Goal: Information Seeking & Learning: Learn about a topic

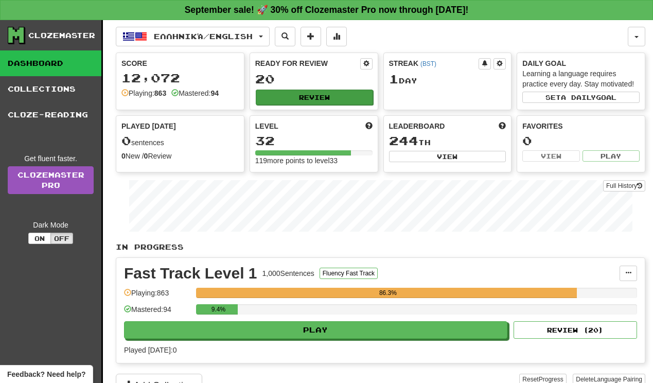
click at [330, 100] on button "Review" at bounding box center [314, 97] width 117 height 15
select select "**"
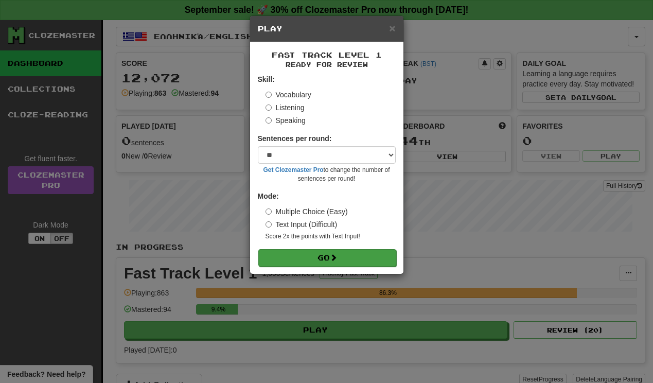
click at [281, 255] on button "Go" at bounding box center [327, 258] width 138 height 18
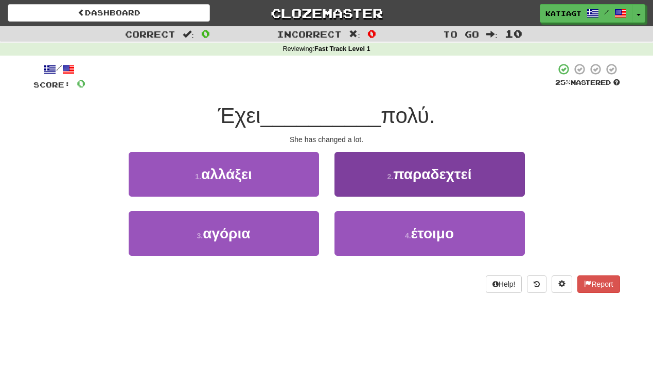
click at [348, 172] on button "2 . παραδεχτεί" at bounding box center [430, 174] width 190 height 45
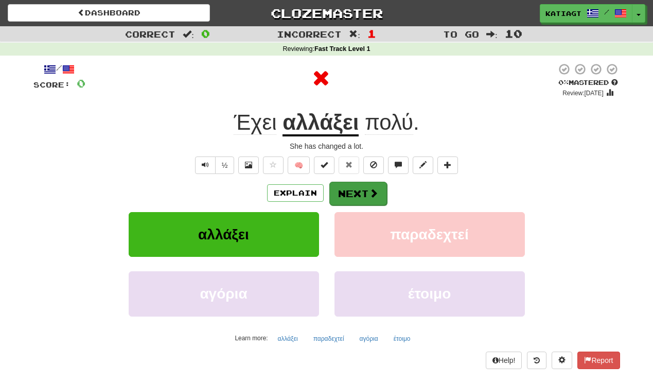
click at [349, 191] on button "Next" at bounding box center [358, 194] width 58 height 24
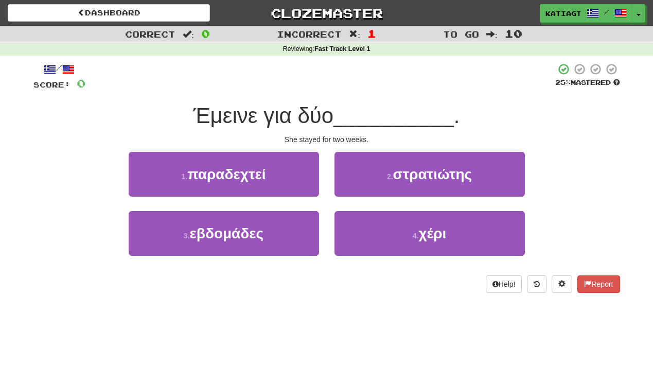
click at [329, 206] on div "2 . στρατιώτης" at bounding box center [430, 181] width 206 height 59
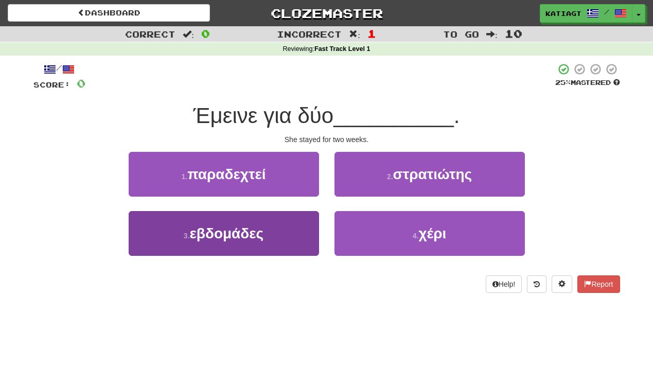
click at [311, 222] on button "3 . εβδομάδες" at bounding box center [224, 233] width 190 height 45
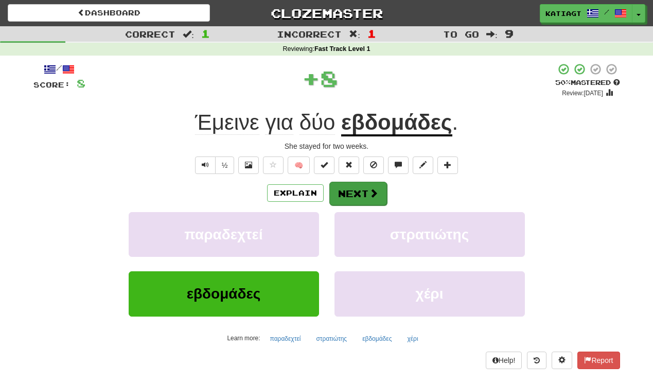
click at [372, 183] on button "Next" at bounding box center [358, 194] width 58 height 24
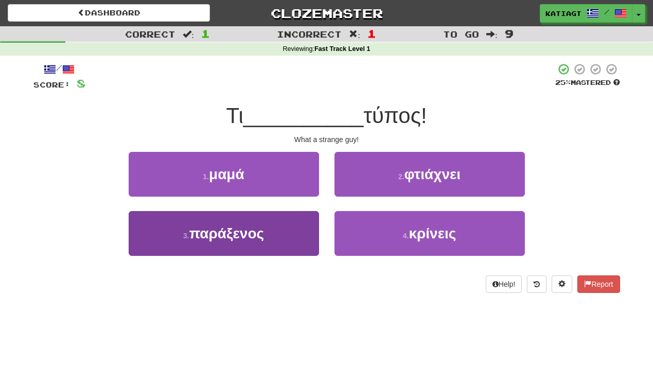
click at [292, 231] on button "3 . παράξενος" at bounding box center [224, 233] width 190 height 45
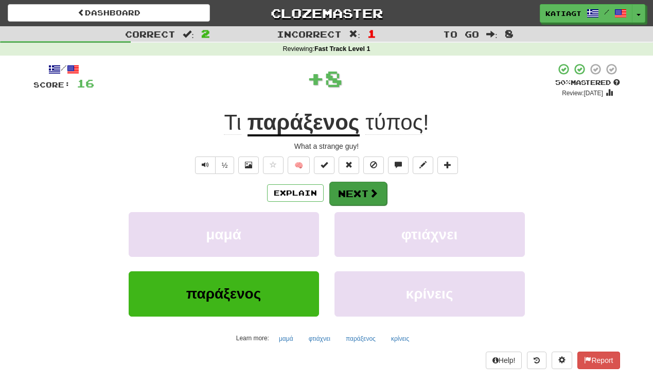
click at [356, 201] on button "Next" at bounding box center [358, 194] width 58 height 24
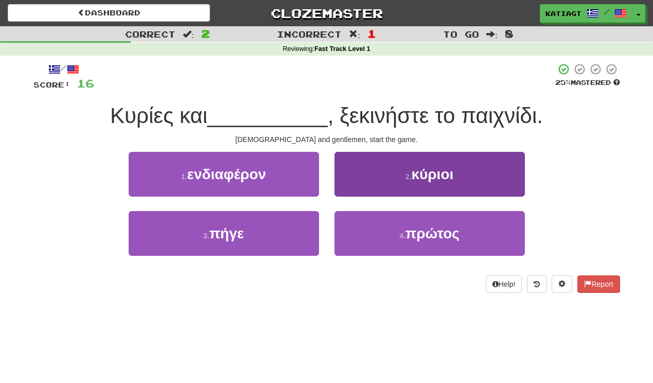
click at [380, 182] on button "2 . κύριοι" at bounding box center [430, 174] width 190 height 45
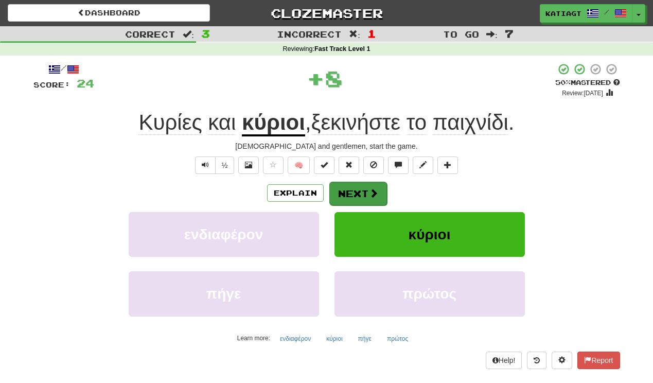
click at [360, 194] on button "Next" at bounding box center [358, 194] width 58 height 24
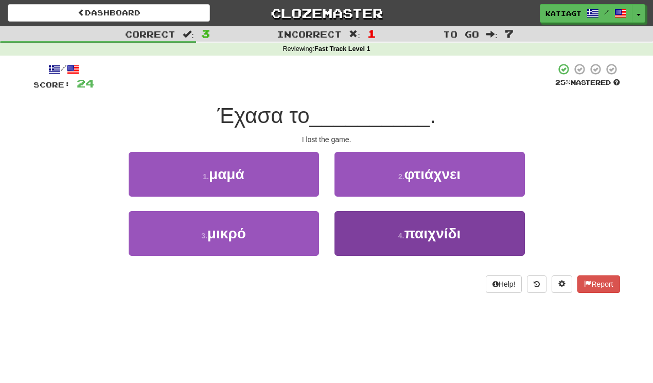
click at [342, 212] on button "4 . παιχνίδι" at bounding box center [430, 233] width 190 height 45
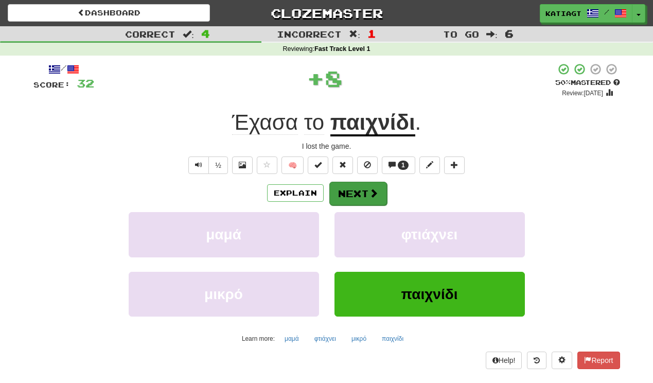
click at [351, 182] on button "Next" at bounding box center [358, 194] width 58 height 24
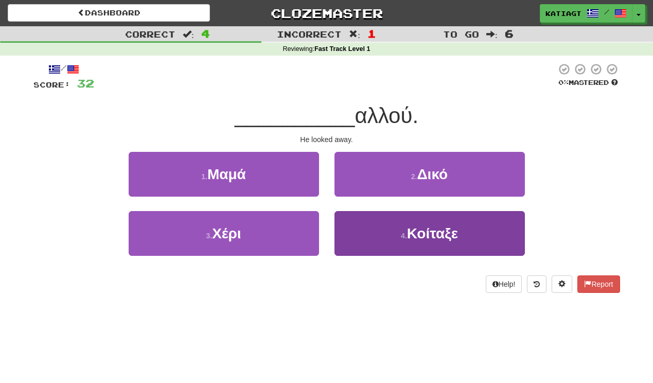
click at [351, 217] on button "4 . Κοίταξε" at bounding box center [430, 233] width 190 height 45
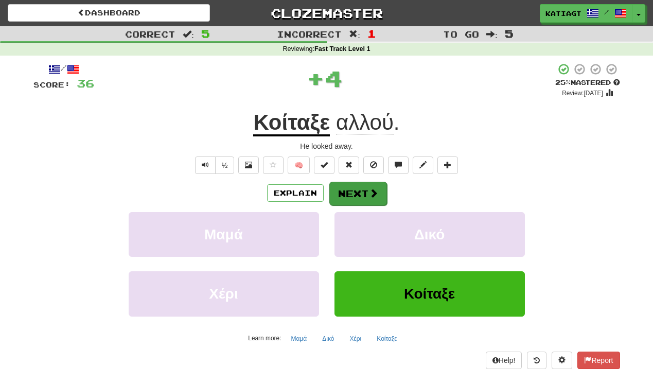
click at [347, 195] on button "Next" at bounding box center [358, 194] width 58 height 24
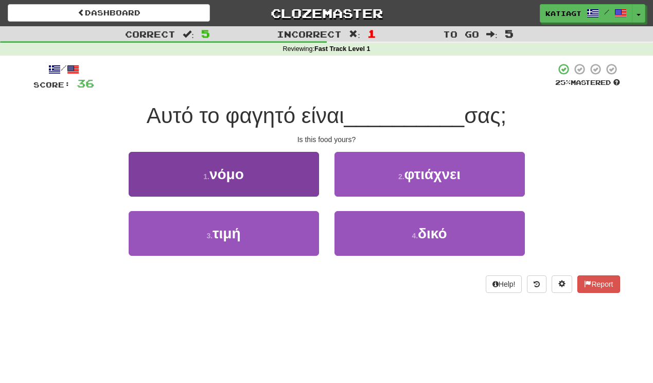
click at [308, 186] on button "1 . νόμο" at bounding box center [224, 174] width 190 height 45
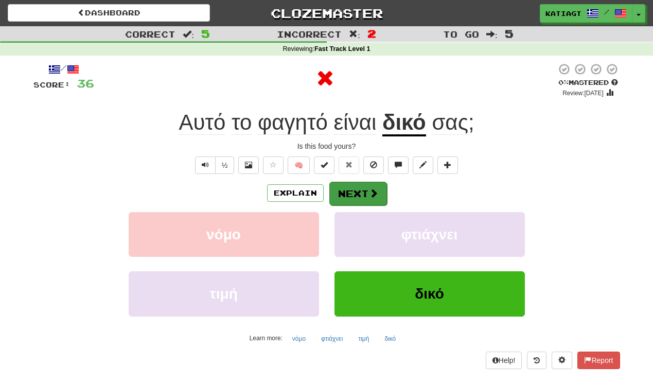
click at [355, 187] on button "Next" at bounding box center [358, 194] width 58 height 24
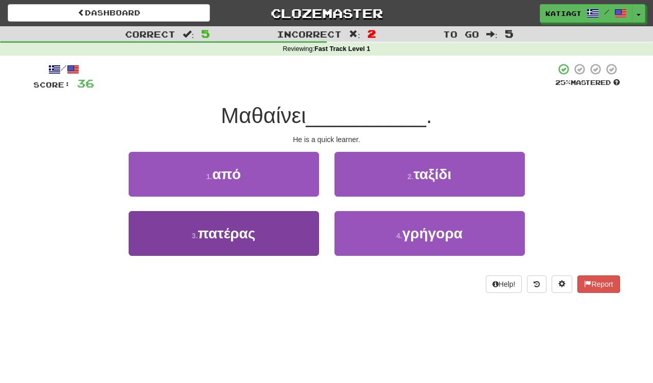
click at [297, 233] on button "3 . πατέρας" at bounding box center [224, 233] width 190 height 45
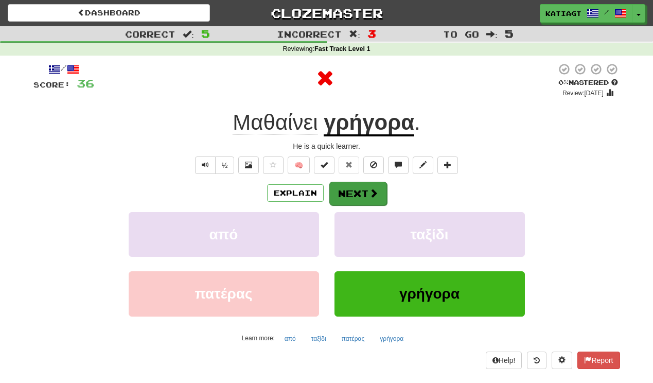
click at [347, 201] on button "Next" at bounding box center [358, 194] width 58 height 24
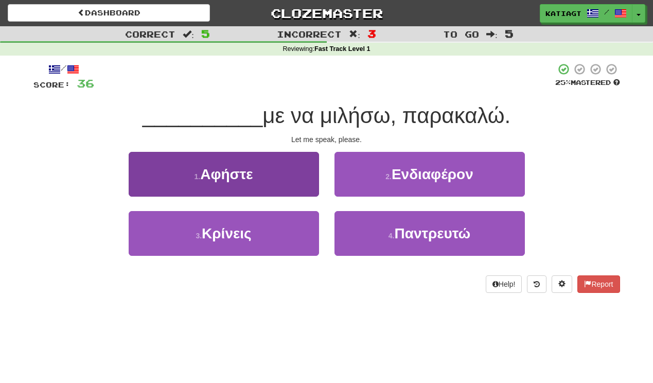
click at [305, 180] on button "1 . Αφήστε" at bounding box center [224, 174] width 190 height 45
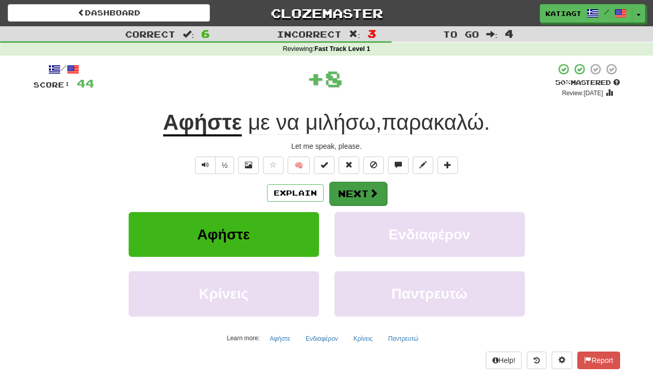
click at [351, 192] on button "Next" at bounding box center [358, 194] width 58 height 24
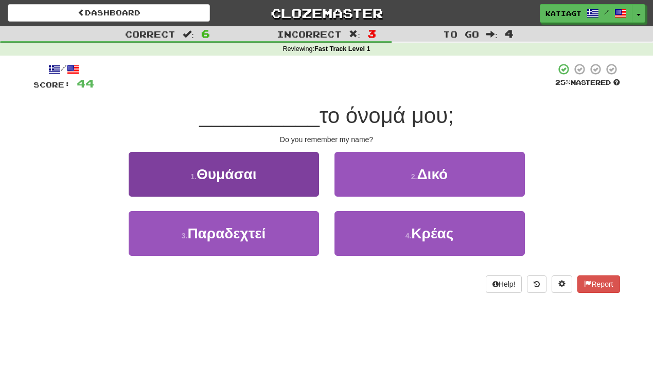
click at [285, 191] on button "1 . Θυμάσαι" at bounding box center [224, 174] width 190 height 45
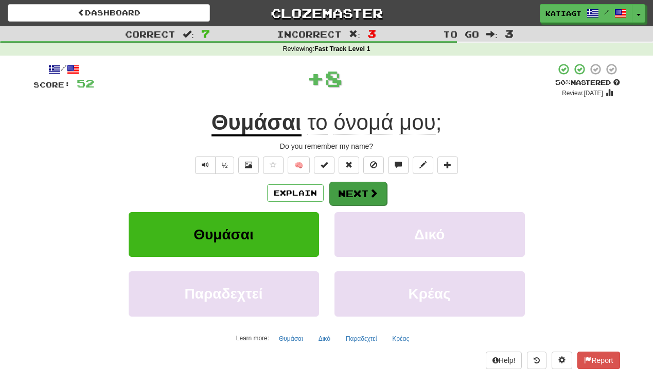
click at [342, 189] on button "Next" at bounding box center [358, 194] width 58 height 24
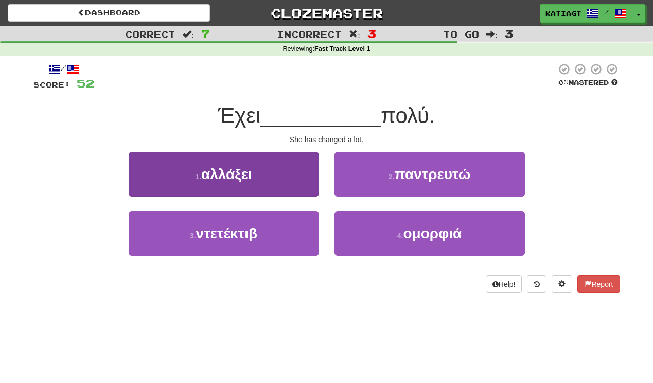
click at [301, 186] on button "1 . αλλάξει" at bounding box center [224, 174] width 190 height 45
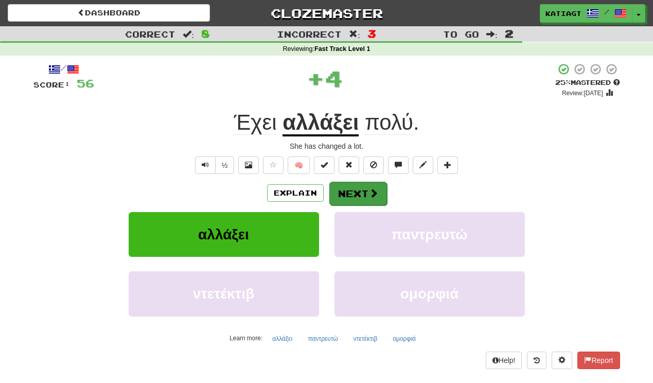
click at [367, 188] on button "Next" at bounding box center [358, 194] width 58 height 24
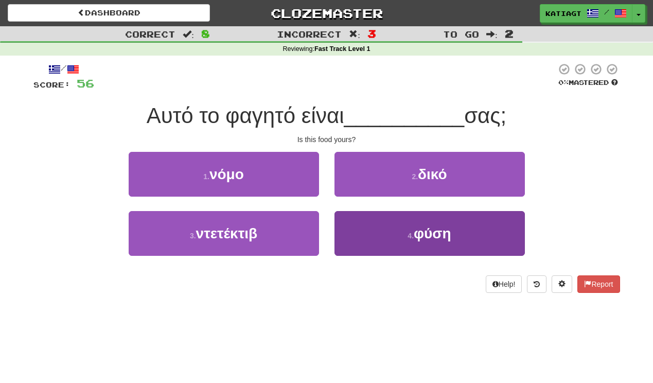
click at [348, 215] on button "4 . φύση" at bounding box center [430, 233] width 190 height 45
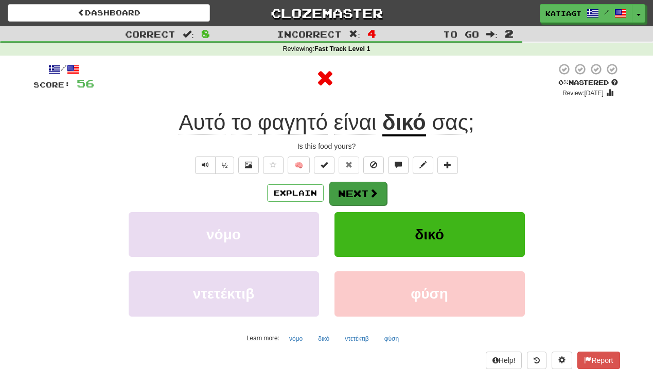
click at [347, 187] on button "Next" at bounding box center [358, 194] width 58 height 24
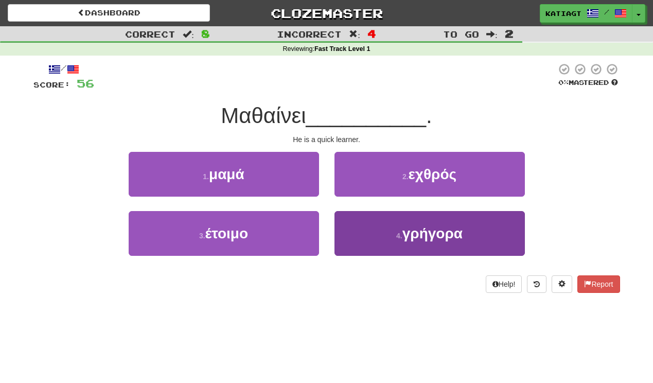
click at [349, 216] on button "4 . γρήγορα" at bounding box center [430, 233] width 190 height 45
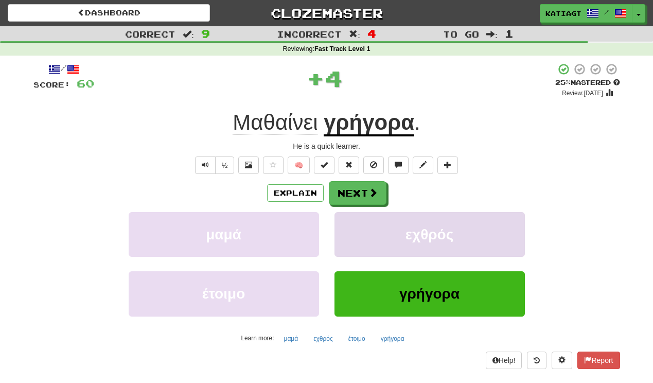
click at [348, 186] on button "Next" at bounding box center [358, 193] width 58 height 24
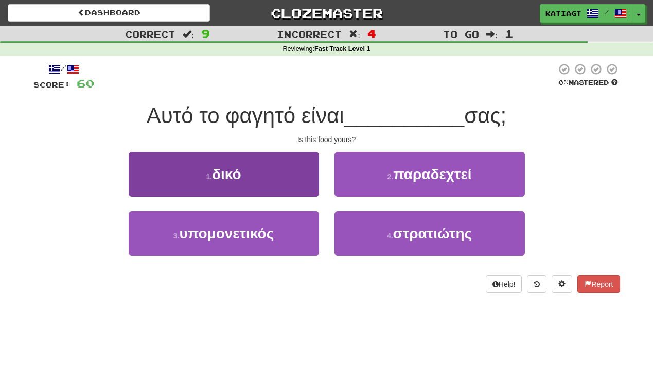
click at [293, 185] on button "1 . δικό" at bounding box center [224, 174] width 190 height 45
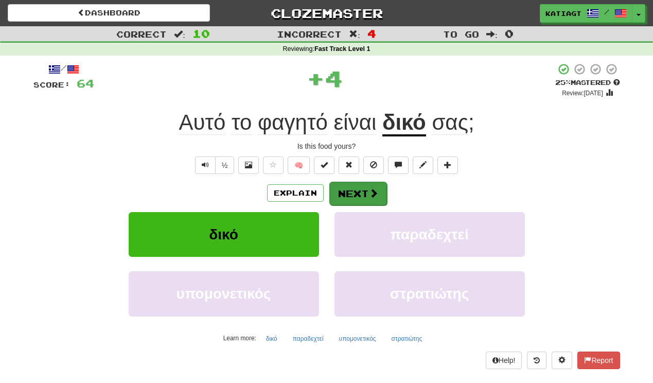
click at [343, 189] on button "Next" at bounding box center [358, 194] width 58 height 24
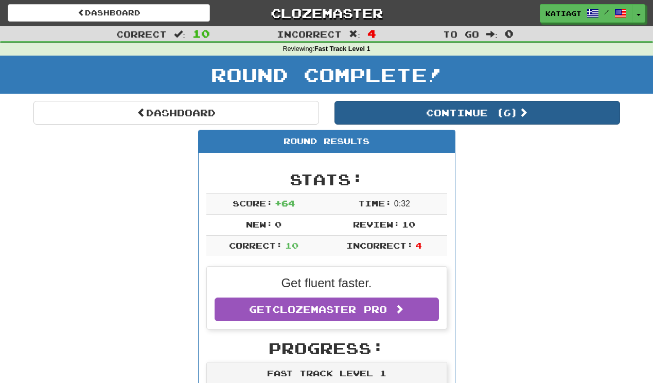
click at [377, 115] on button "Continue ( 6 )" at bounding box center [478, 113] width 286 height 24
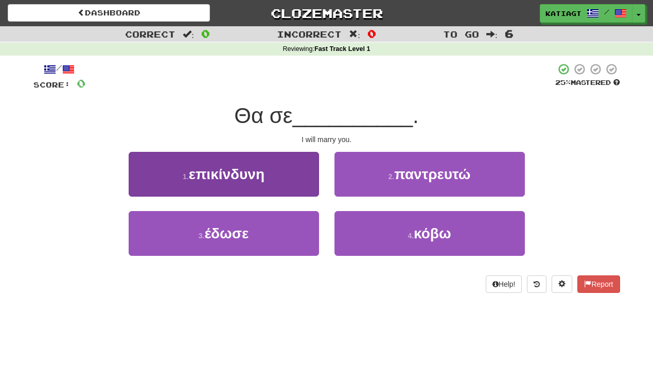
click at [304, 185] on button "1 . επικίνδυνη" at bounding box center [224, 174] width 190 height 45
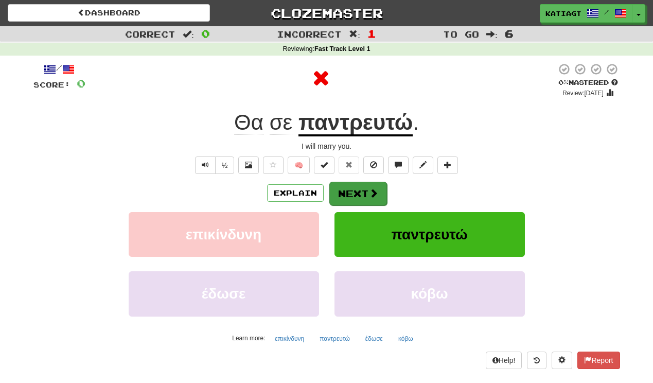
click at [352, 182] on button "Next" at bounding box center [358, 194] width 58 height 24
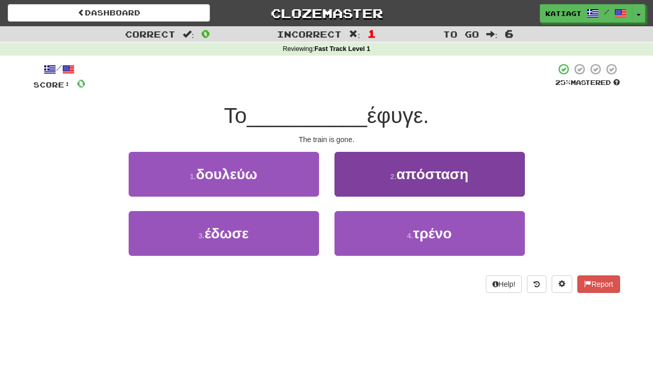
click at [368, 228] on button "4 . τρένο" at bounding box center [430, 233] width 190 height 45
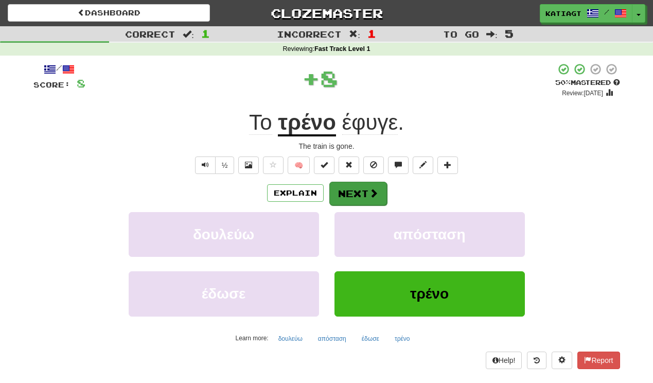
click at [360, 199] on button "Next" at bounding box center [358, 194] width 58 height 24
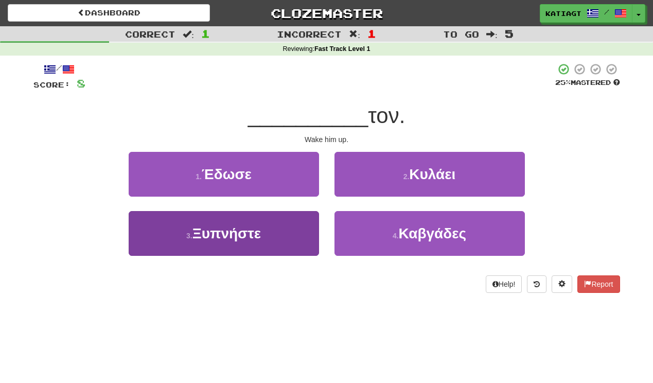
click at [304, 229] on button "3 . Ξυπνήστε" at bounding box center [224, 233] width 190 height 45
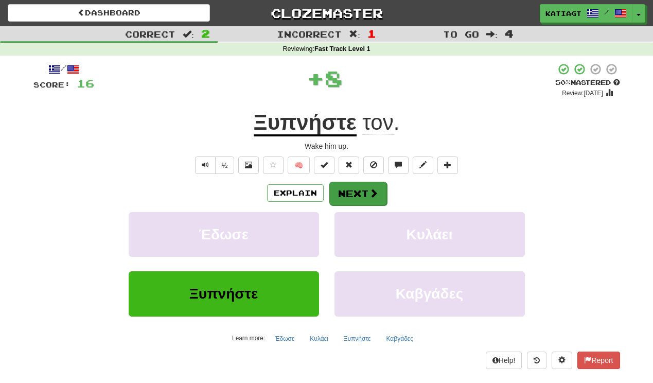
click at [338, 197] on button "Next" at bounding box center [358, 194] width 58 height 24
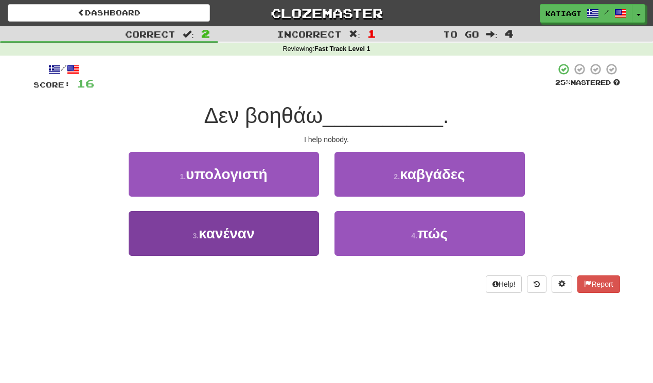
click at [288, 242] on button "3 . κανέναν" at bounding box center [224, 233] width 190 height 45
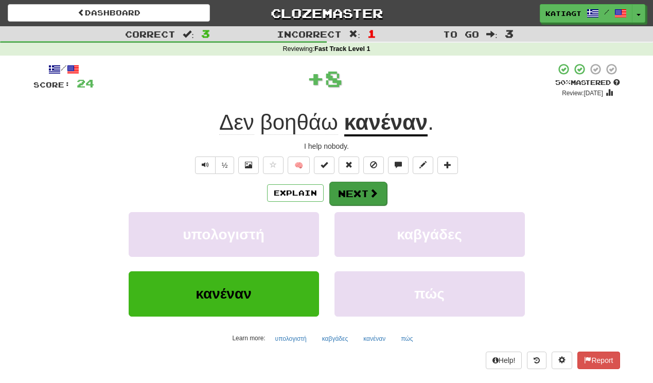
click at [342, 200] on button "Next" at bounding box center [358, 194] width 58 height 24
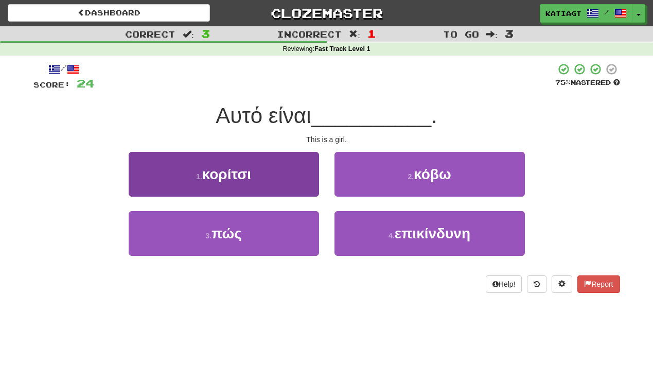
click at [298, 190] on button "1 . κορίτσι" at bounding box center [224, 174] width 190 height 45
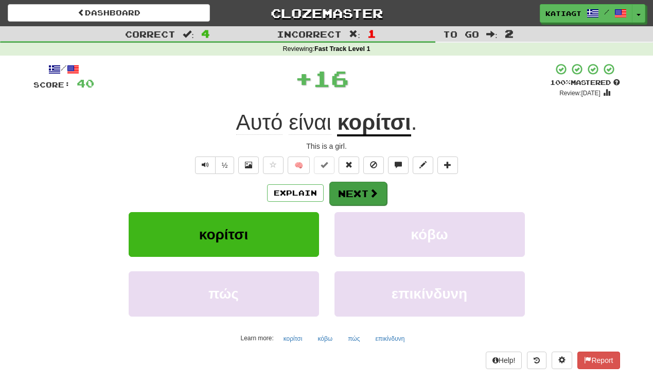
click at [343, 192] on button "Next" at bounding box center [358, 194] width 58 height 24
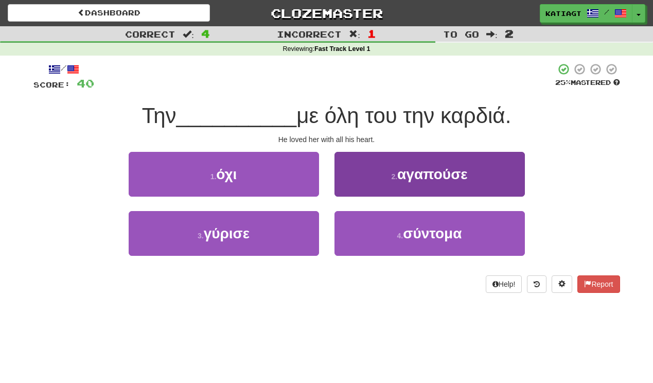
click at [358, 186] on button "2 . αγαπούσε" at bounding box center [430, 174] width 190 height 45
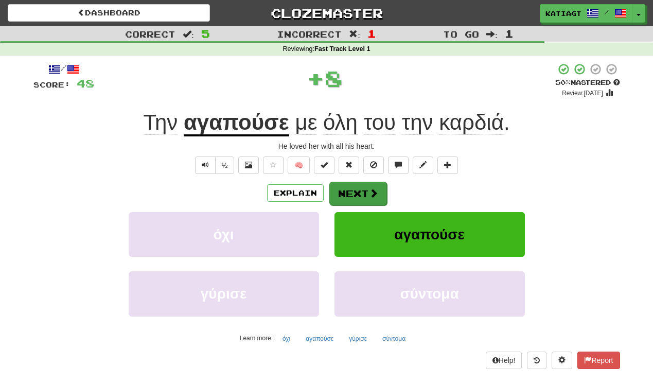
click at [354, 186] on button "Next" at bounding box center [358, 194] width 58 height 24
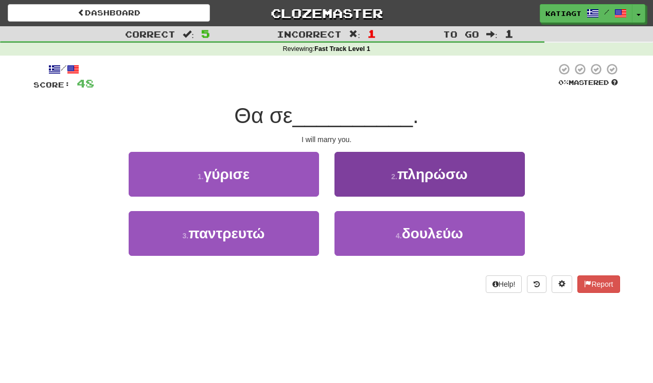
click at [341, 194] on button "2 . πληρώσω" at bounding box center [430, 174] width 190 height 45
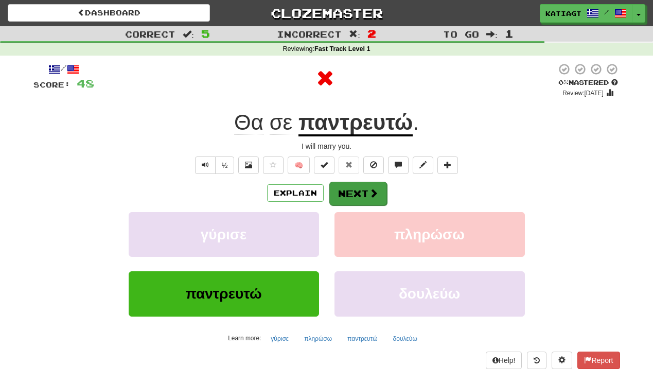
click at [350, 186] on button "Next" at bounding box center [358, 194] width 58 height 24
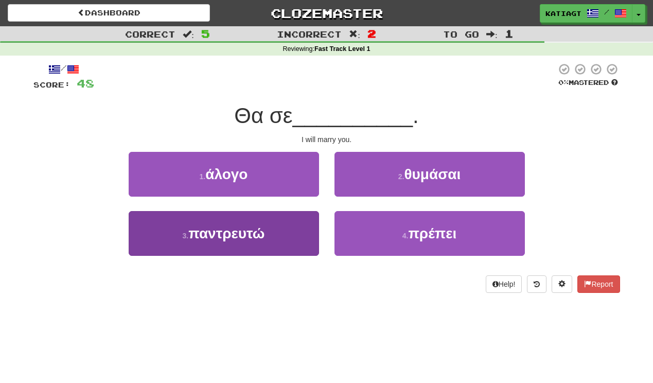
click at [293, 216] on button "3 . παντρευτώ" at bounding box center [224, 233] width 190 height 45
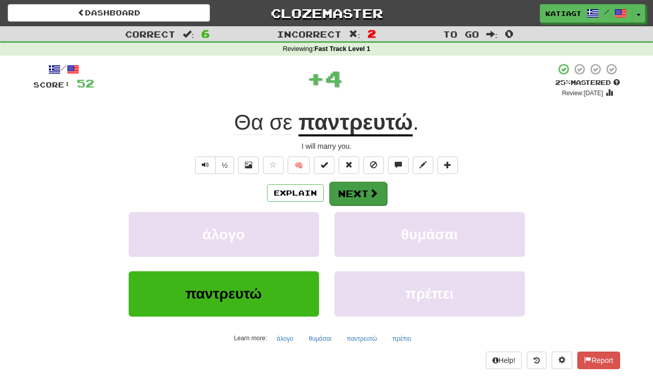
click at [337, 189] on button "Next" at bounding box center [358, 194] width 58 height 24
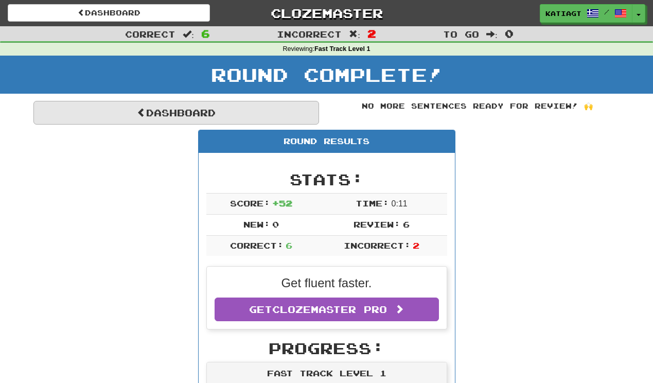
click at [211, 116] on link "Dashboard" at bounding box center [176, 113] width 286 height 24
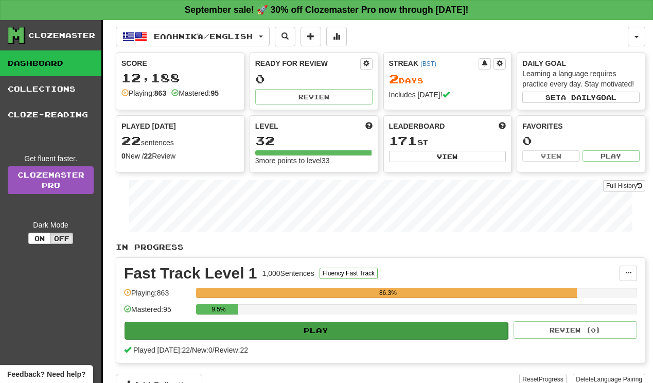
click at [254, 326] on button "Play" at bounding box center [316, 331] width 383 height 18
select select "**"
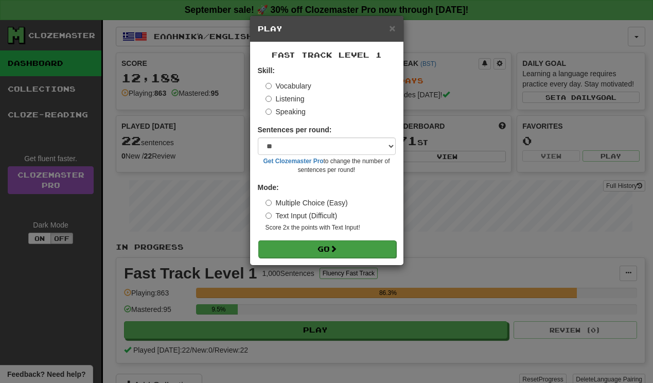
click at [299, 253] on button "Go" at bounding box center [327, 249] width 138 height 18
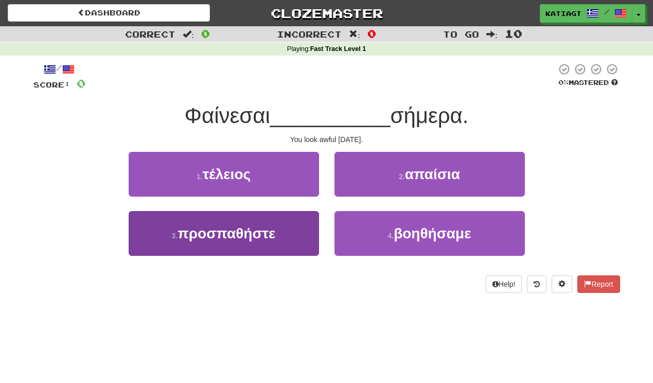
click at [310, 221] on button "3 . προσπαθήστε" at bounding box center [224, 233] width 190 height 45
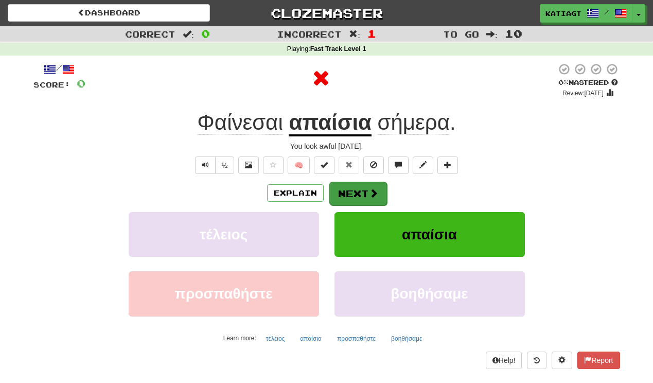
click at [353, 196] on button "Next" at bounding box center [358, 194] width 58 height 24
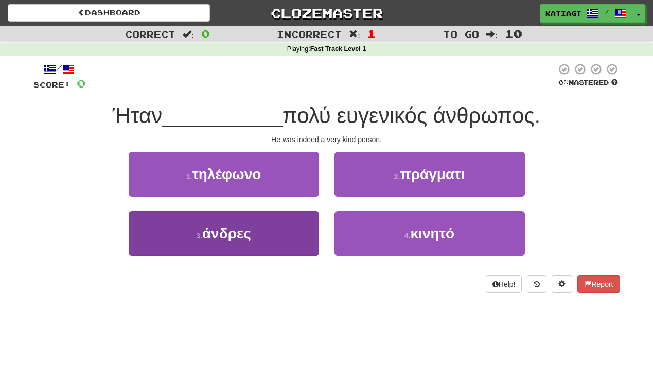
click at [284, 229] on button "3 . άνδρες" at bounding box center [224, 233] width 190 height 45
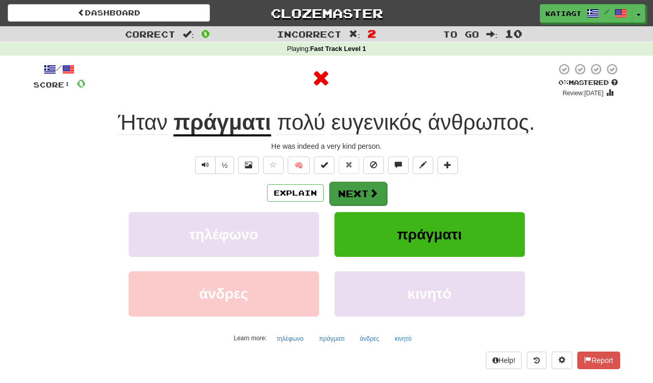
click at [345, 191] on button "Next" at bounding box center [358, 194] width 58 height 24
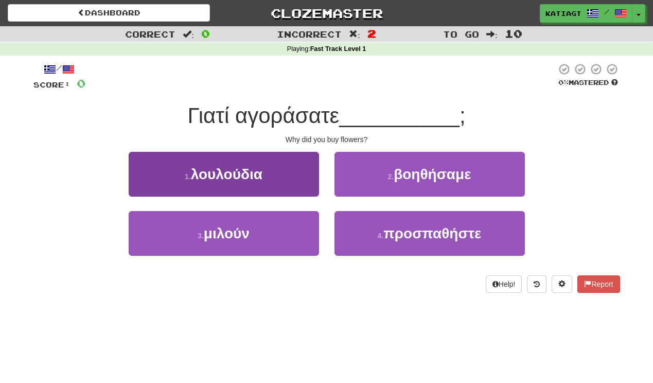
click at [308, 188] on button "1 . λουλούδια" at bounding box center [224, 174] width 190 height 45
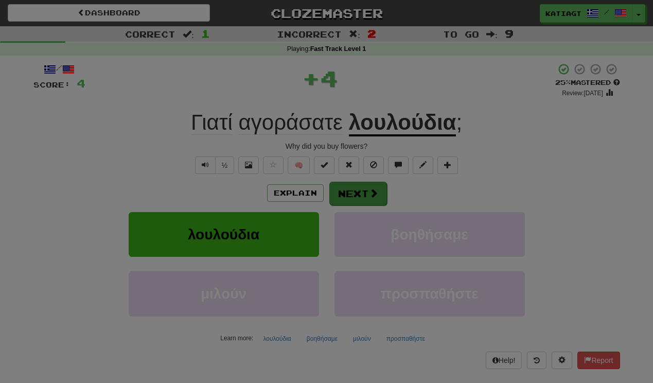
click at [361, 187] on body "Dashboard Clozemaster katiagt / Toggle Dropdown Dashboard Leaderboard Activity …" at bounding box center [326, 374] width 653 height 749
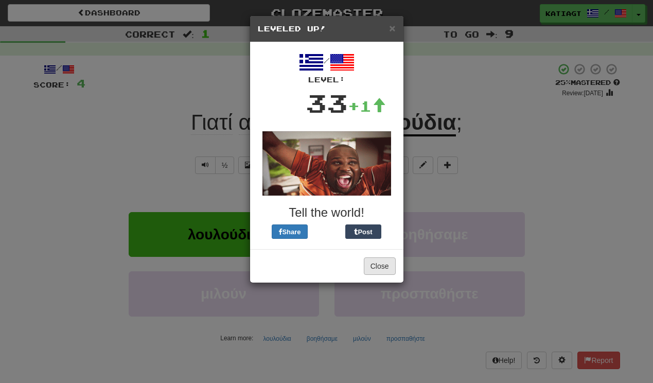
click at [382, 264] on button "Close" at bounding box center [380, 266] width 32 height 18
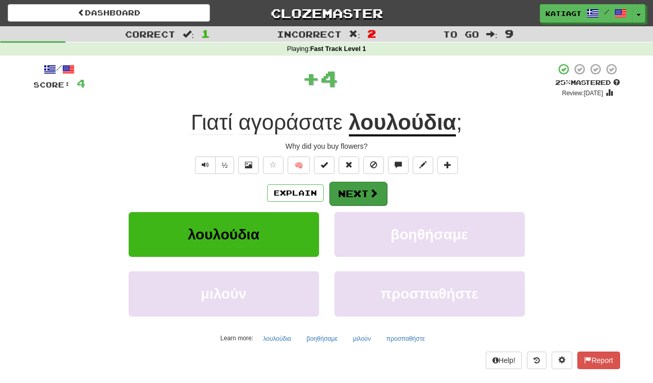
click at [355, 197] on button "Next" at bounding box center [358, 194] width 58 height 24
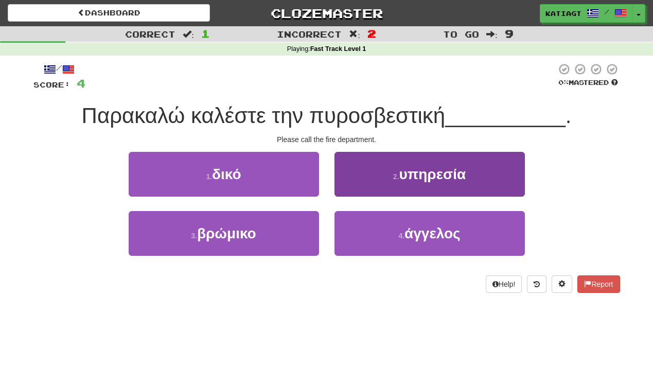
click at [373, 193] on button "2 . υπηρεσία" at bounding box center [430, 174] width 190 height 45
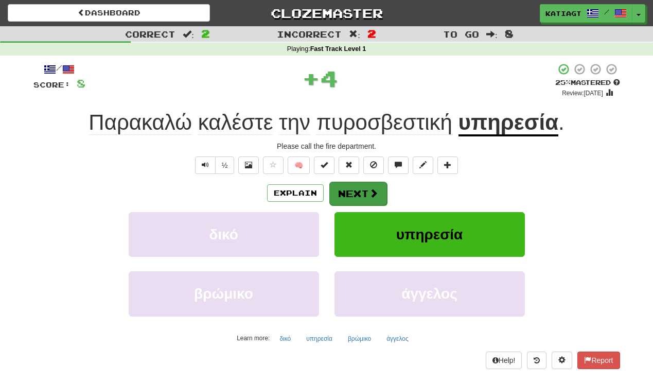
click at [372, 194] on span at bounding box center [373, 192] width 9 height 9
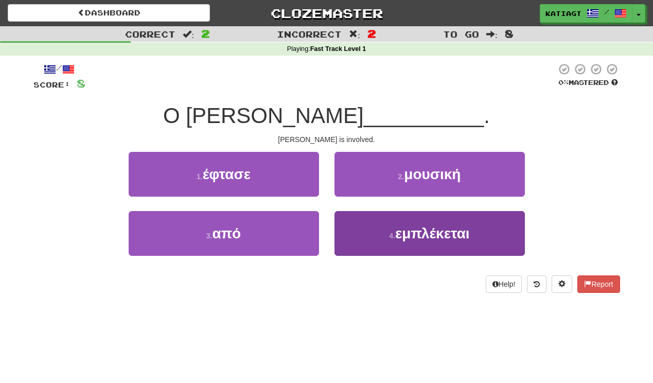
click at [357, 228] on button "4 . εμπλέκεται" at bounding box center [430, 233] width 190 height 45
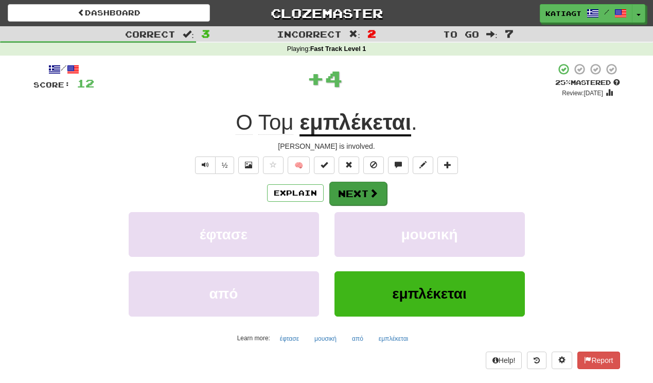
click at [345, 201] on button "Next" at bounding box center [358, 194] width 58 height 24
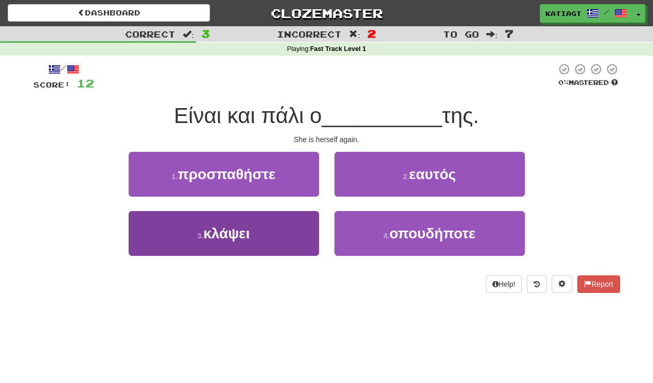
click at [300, 217] on button "3 . κλάψει" at bounding box center [224, 233] width 190 height 45
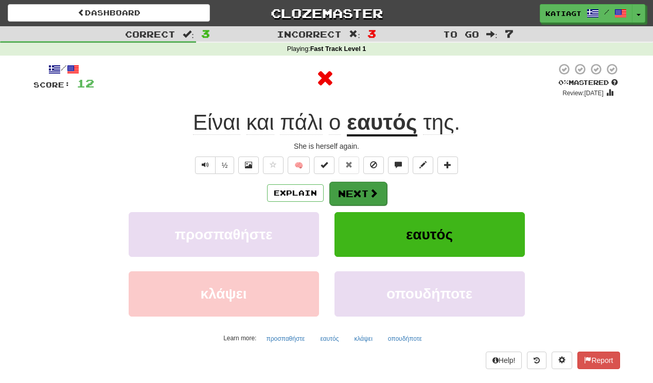
click at [339, 190] on button "Next" at bounding box center [358, 194] width 58 height 24
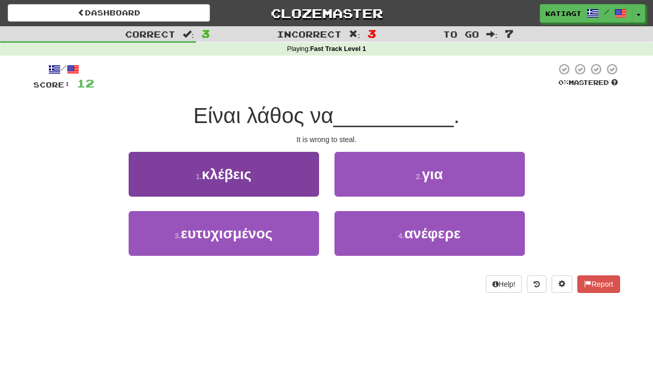
click at [298, 186] on button "1 . κλέβεις" at bounding box center [224, 174] width 190 height 45
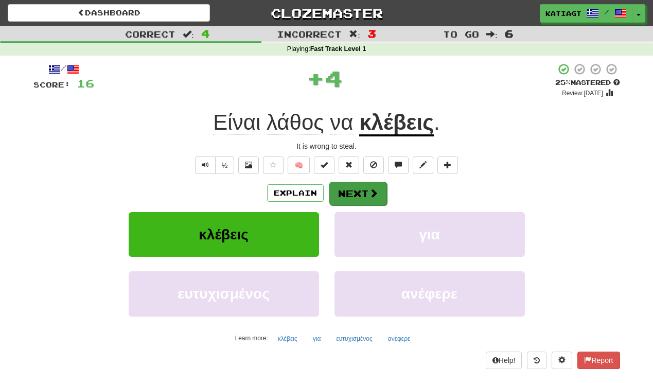
click at [362, 185] on button "Next" at bounding box center [358, 194] width 58 height 24
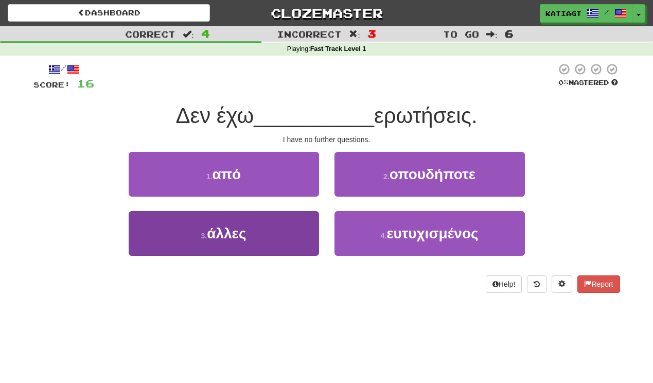
click at [293, 234] on button "3 . άλλες" at bounding box center [224, 233] width 190 height 45
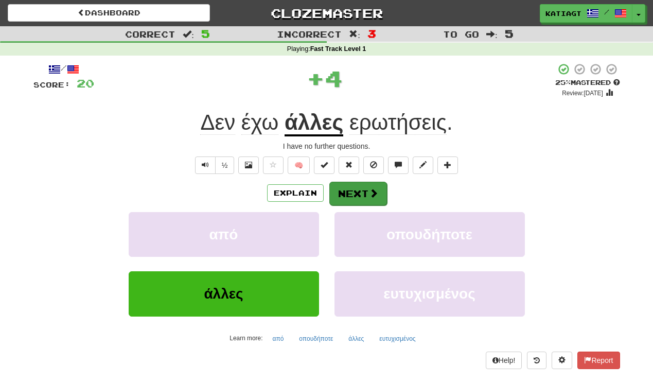
click at [348, 203] on div "Explain Next από οπουδήποτε άλλες ευτυχισμένος Learn more: από οπουδήποτε άλλες…" at bounding box center [326, 263] width 587 height 165
click at [348, 200] on button "Next" at bounding box center [358, 194] width 58 height 24
